Goal: Transaction & Acquisition: Purchase product/service

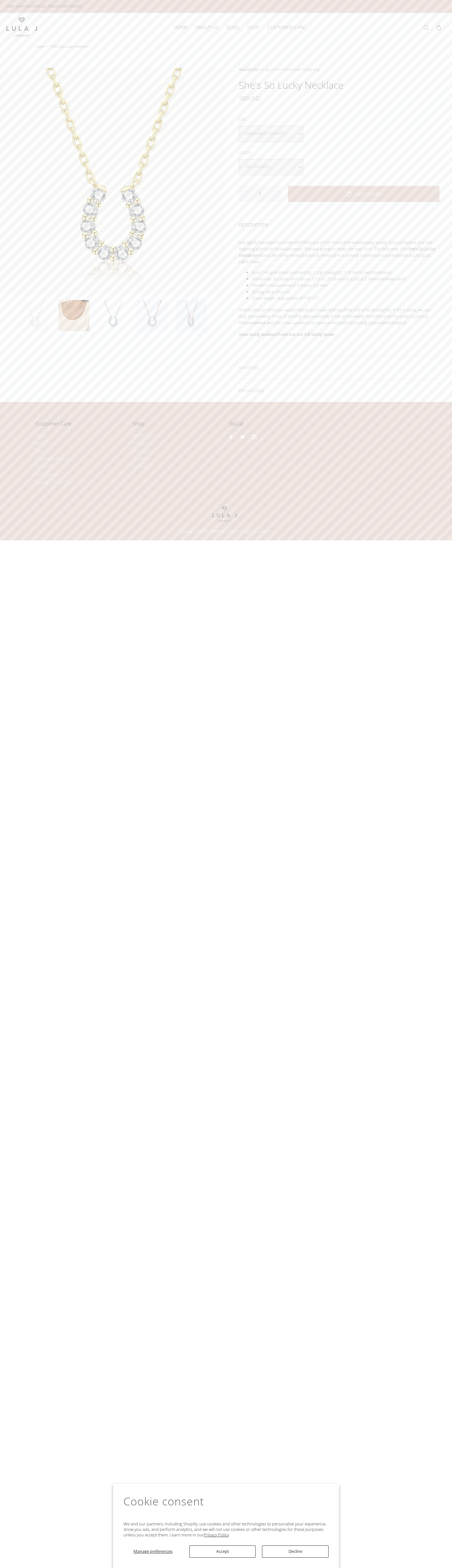
click at [262, 323] on link "contact us" at bounding box center [261, 323] width 20 height 6
click at [222, 1552] on button "Accept" at bounding box center [222, 1552] width 66 height 12
click at [363, 194] on span "ADD TO CART" at bounding box center [367, 194] width 26 height 4
